Goal: Information Seeking & Learning: Learn about a topic

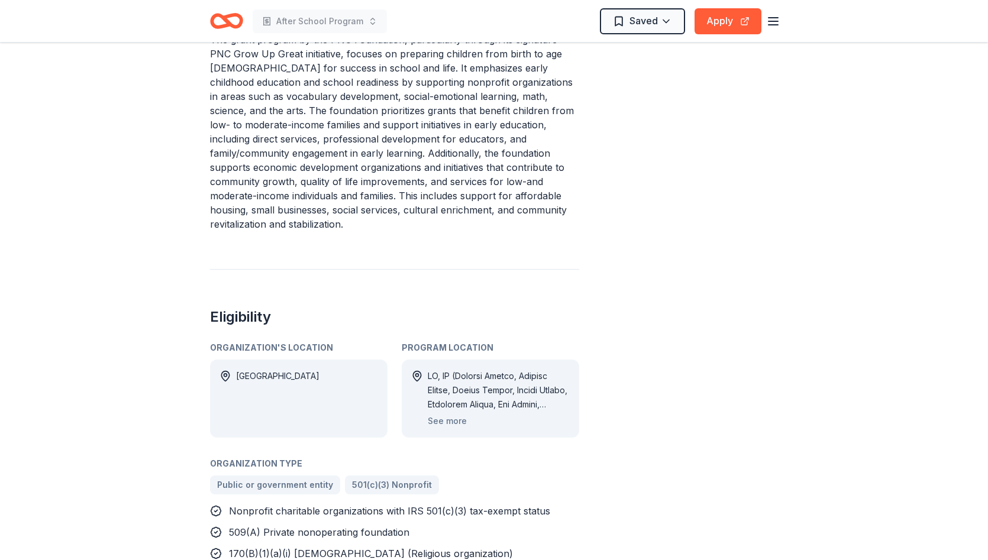
scroll to position [592, 0]
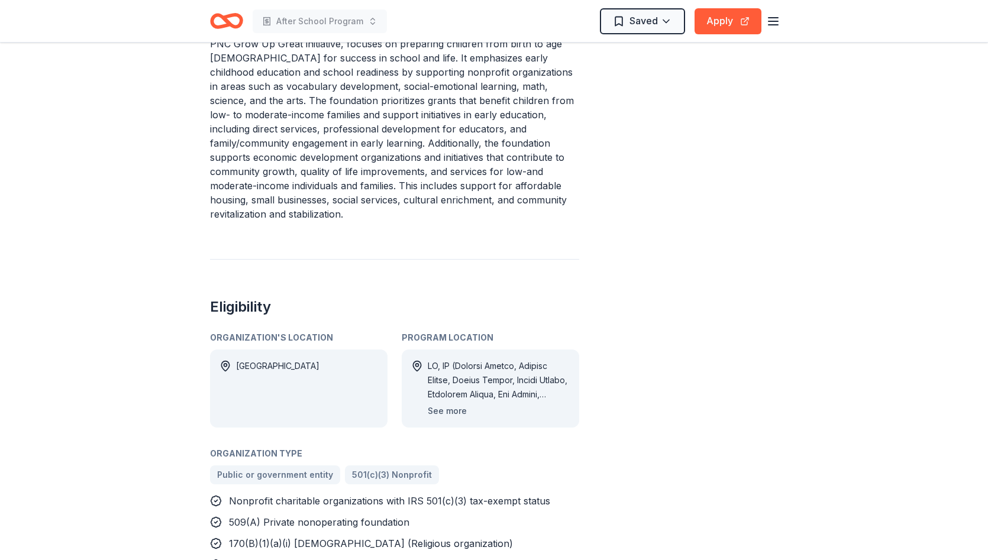
click at [443, 404] on button "See more" at bounding box center [447, 411] width 39 height 14
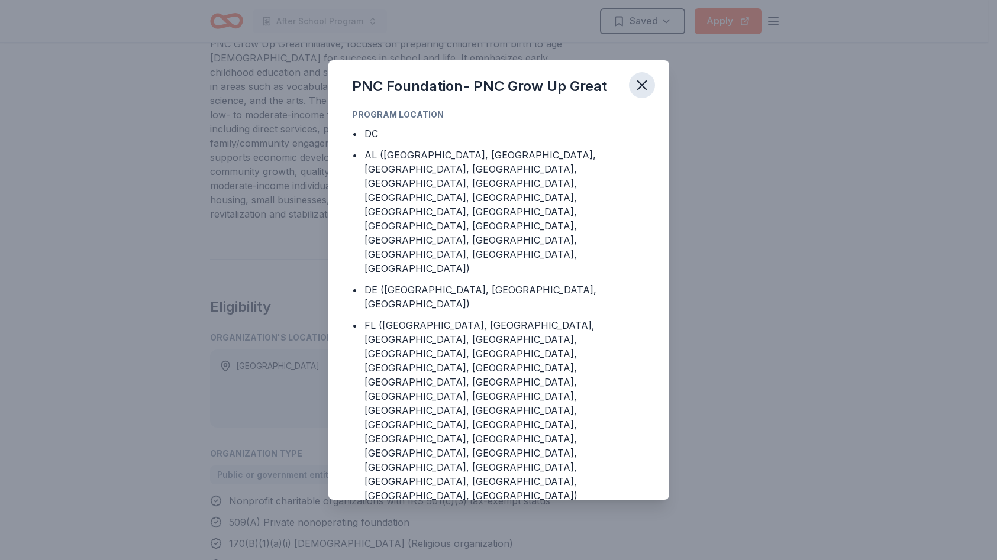
click at [644, 81] on icon "button" at bounding box center [642, 85] width 17 height 17
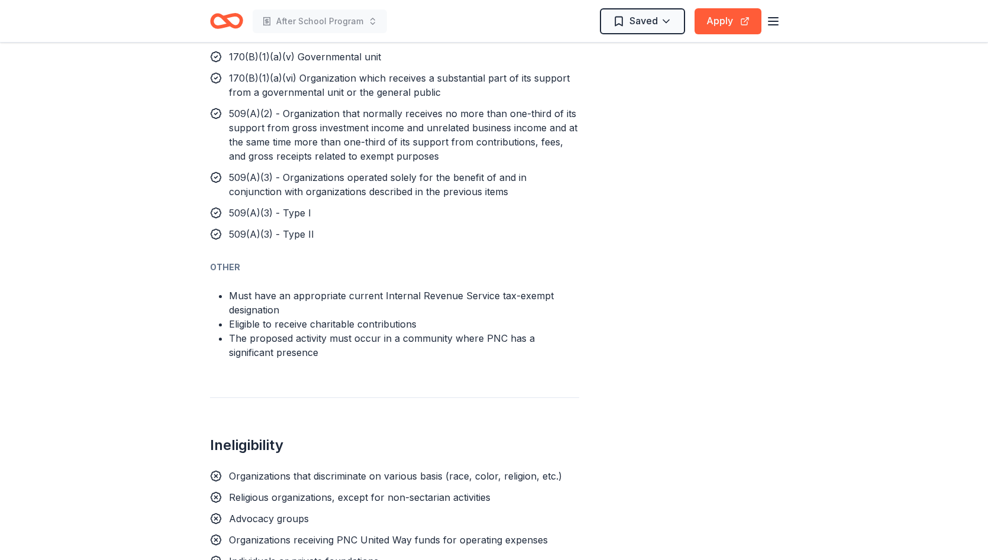
scroll to position [947, 0]
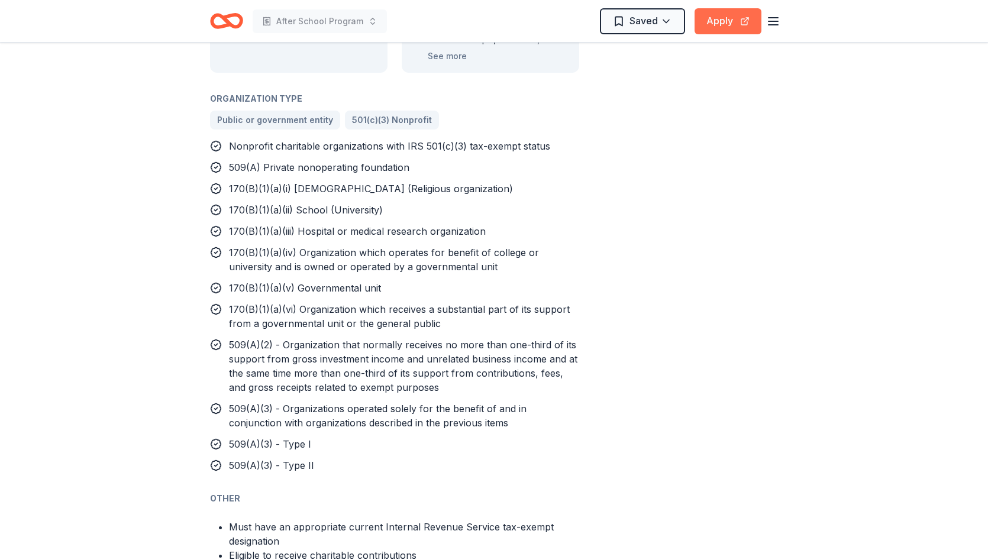
click at [721, 22] on button "Apply" at bounding box center [728, 21] width 67 height 26
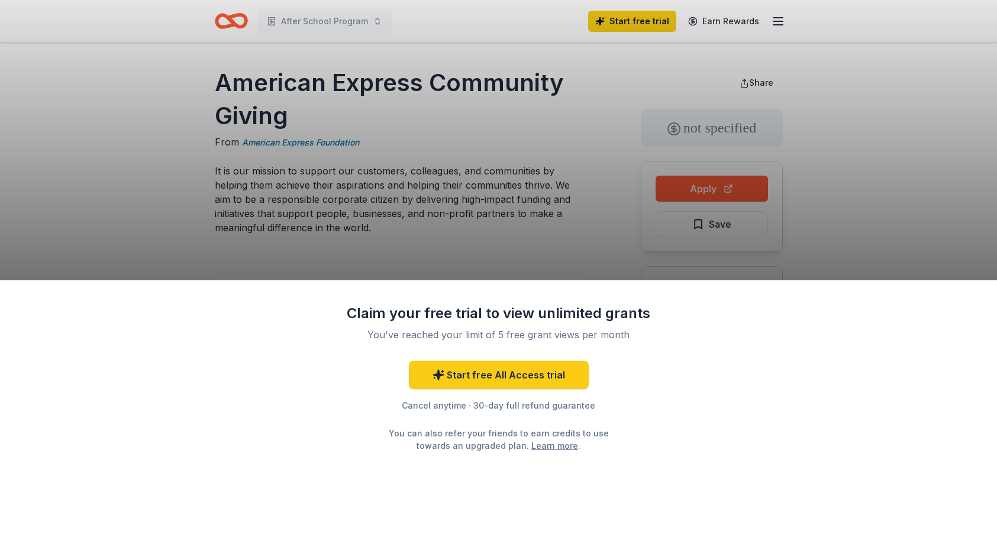
click at [893, 183] on div "Claim your free trial to view unlimited grants You've reached your limit of 5 f…" at bounding box center [498, 280] width 997 height 560
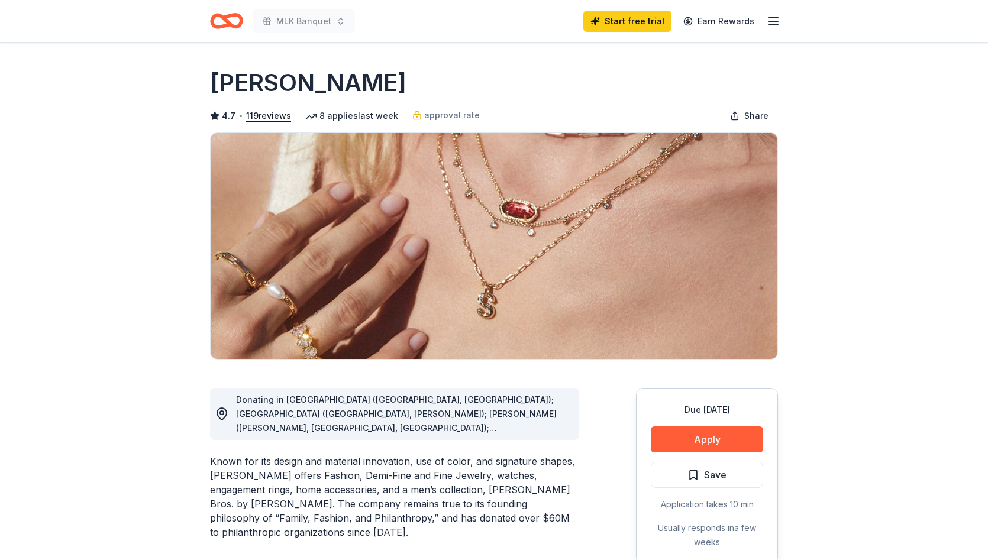
scroll to position [667, 0]
